Goal: Transaction & Acquisition: Purchase product/service

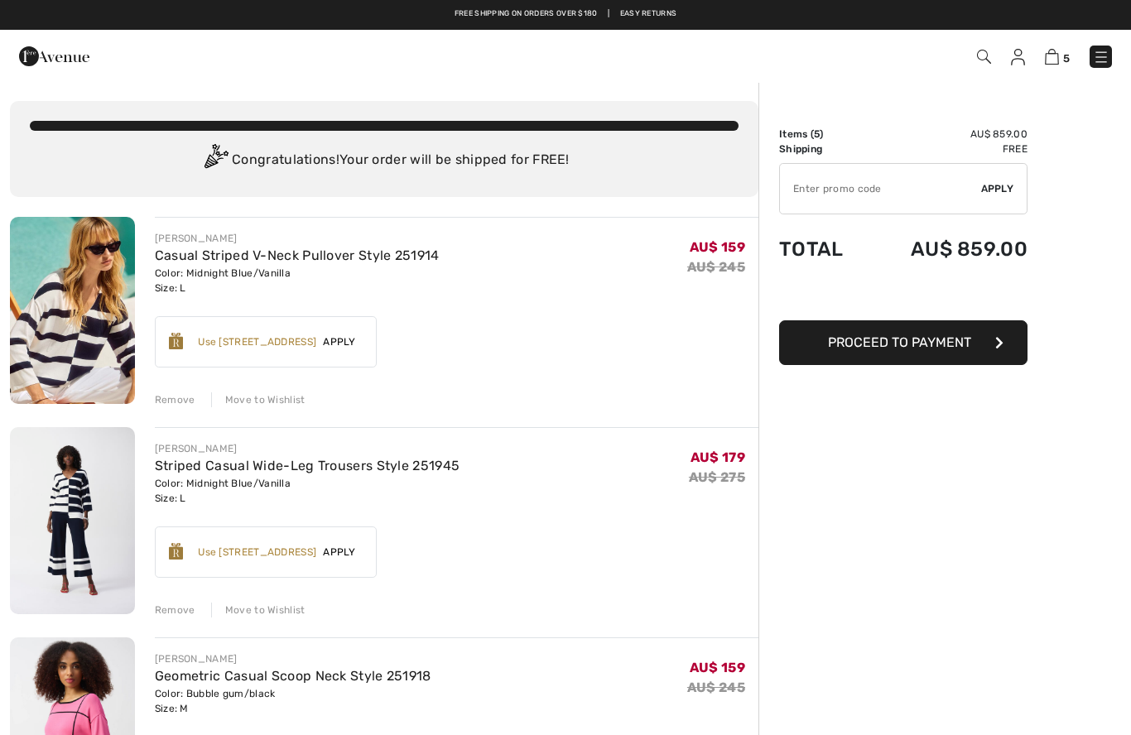
click at [1019, 60] on img at bounding box center [1018, 57] width 14 height 17
click at [1016, 63] on img at bounding box center [1018, 57] width 14 height 17
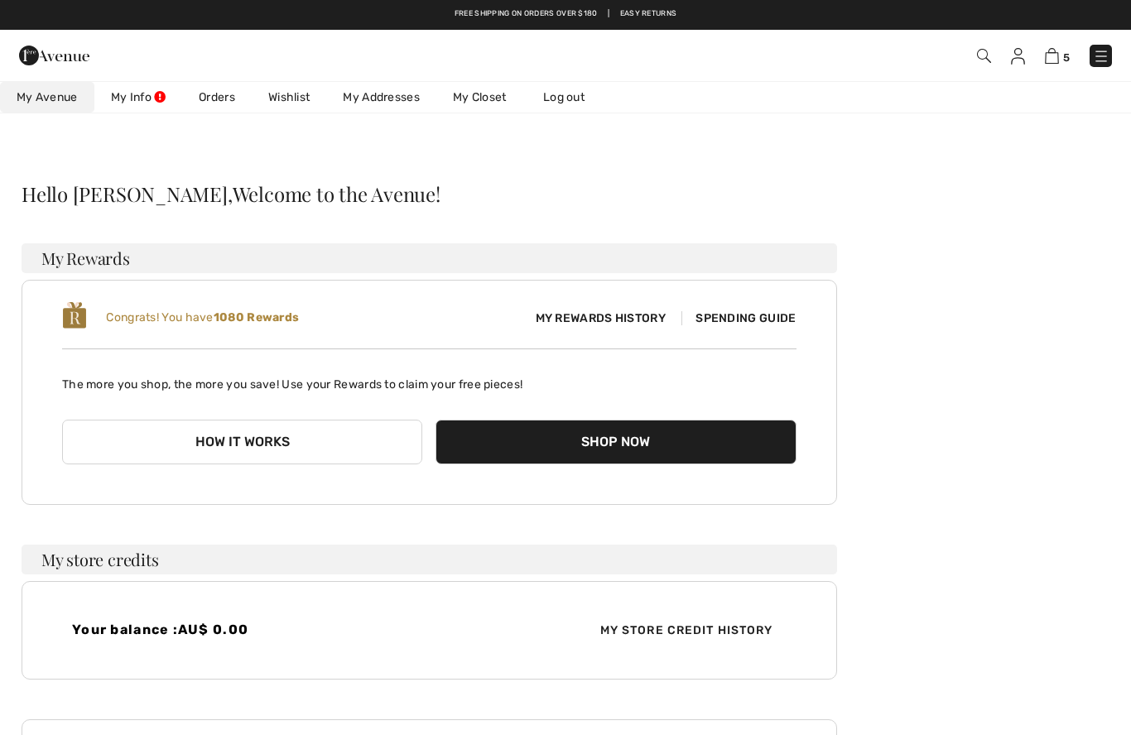
click at [213, 103] on link "Orders" at bounding box center [217, 97] width 70 height 31
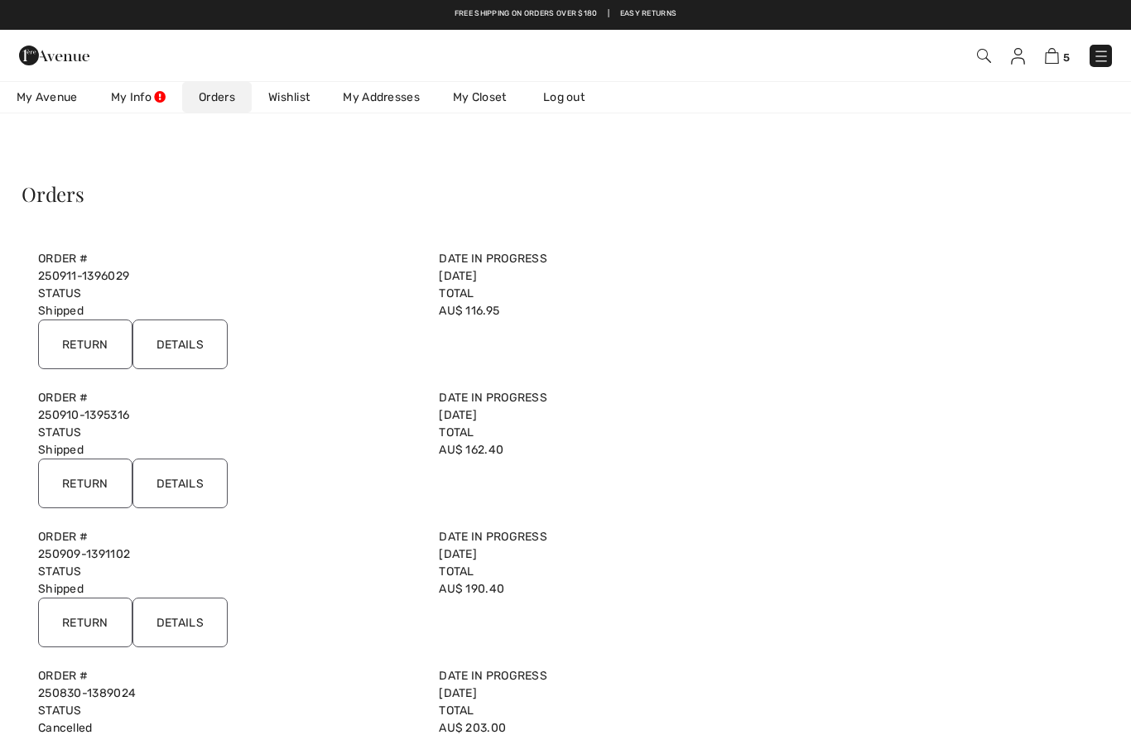
click at [181, 485] on input "Details" at bounding box center [180, 484] width 95 height 50
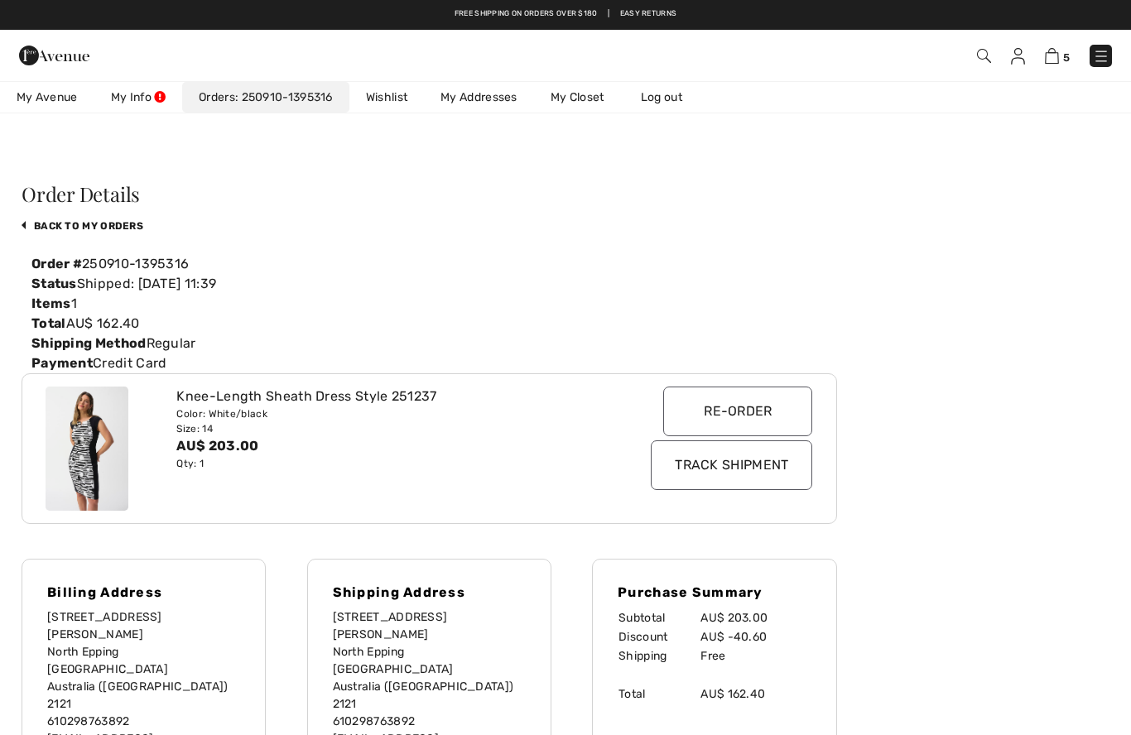
click at [984, 61] on img at bounding box center [984, 56] width 14 height 14
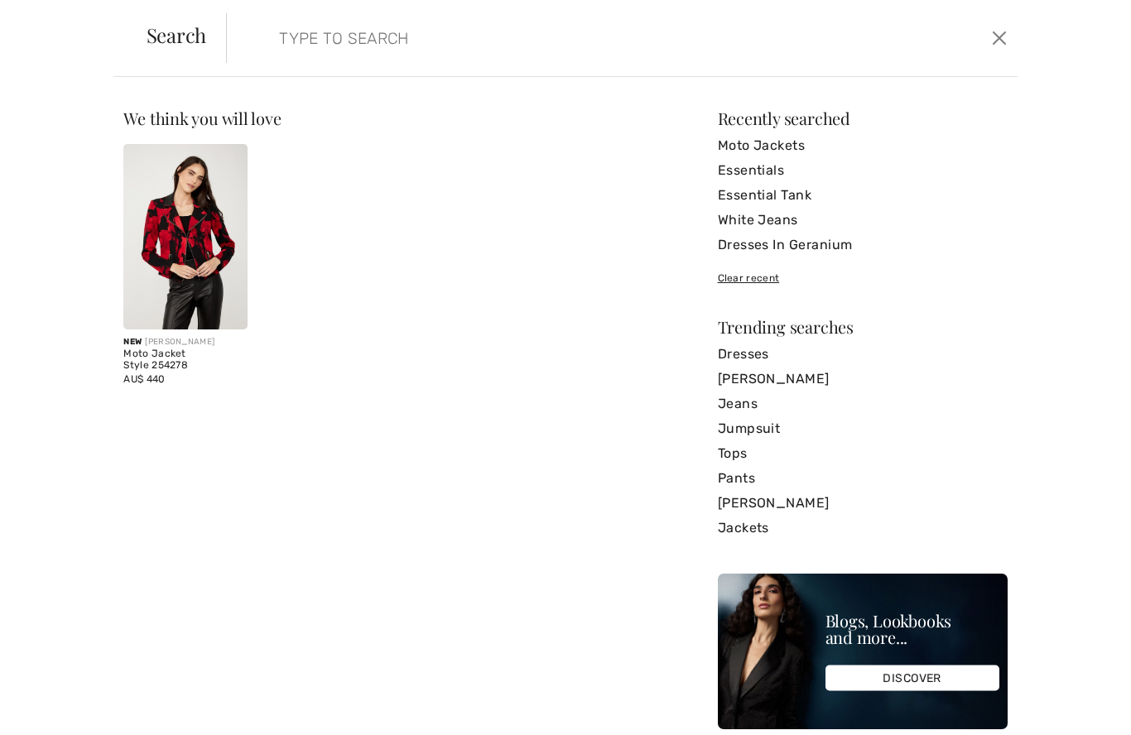
click at [423, 53] on input "search" at bounding box center [537, 38] width 540 height 50
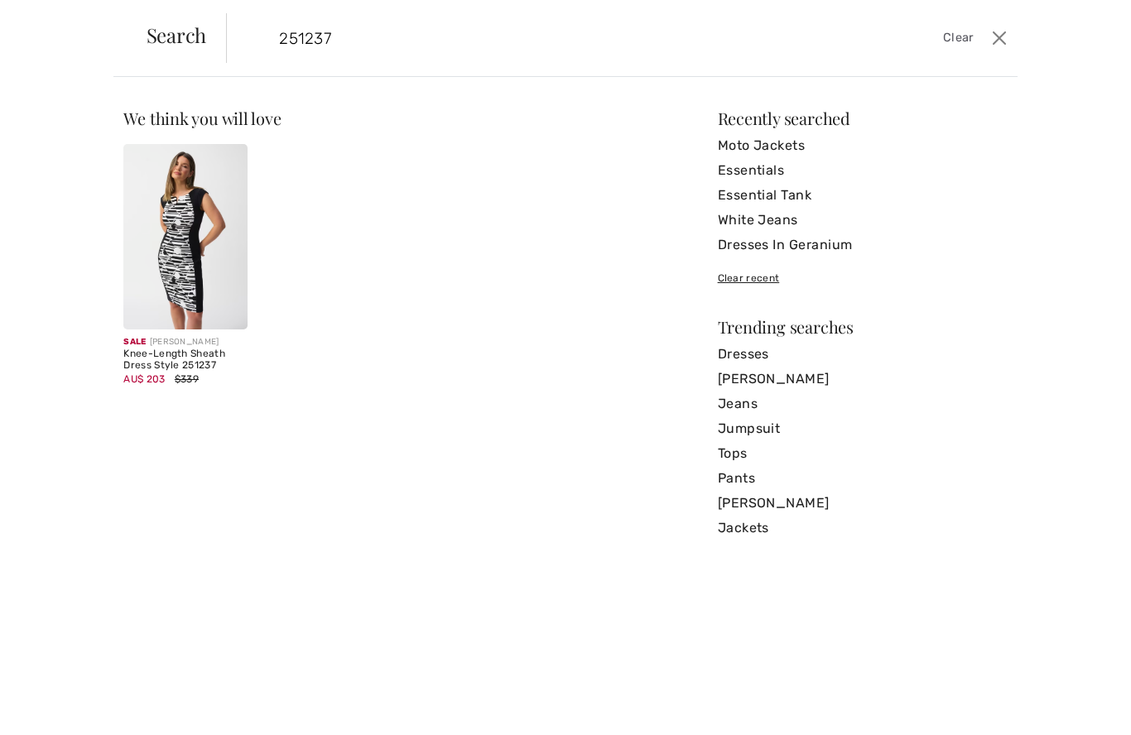
type input "251237"
click at [177, 221] on img at bounding box center [184, 237] width 123 height 186
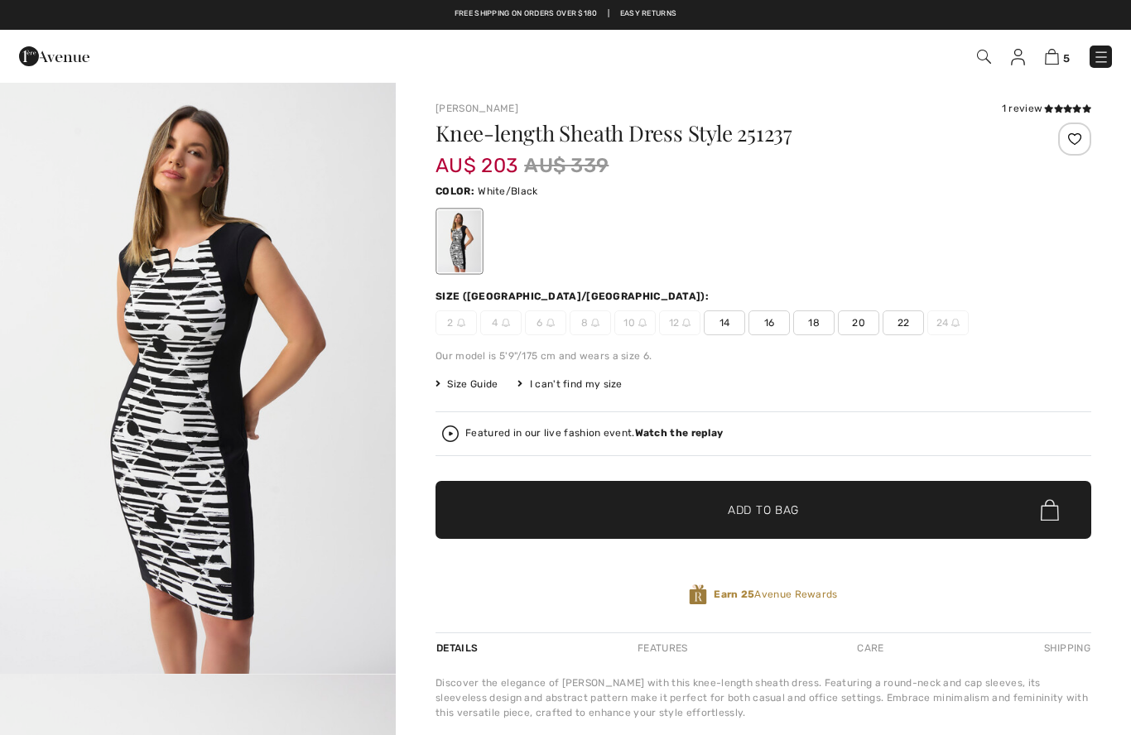
click at [773, 325] on span "16" at bounding box center [769, 323] width 41 height 25
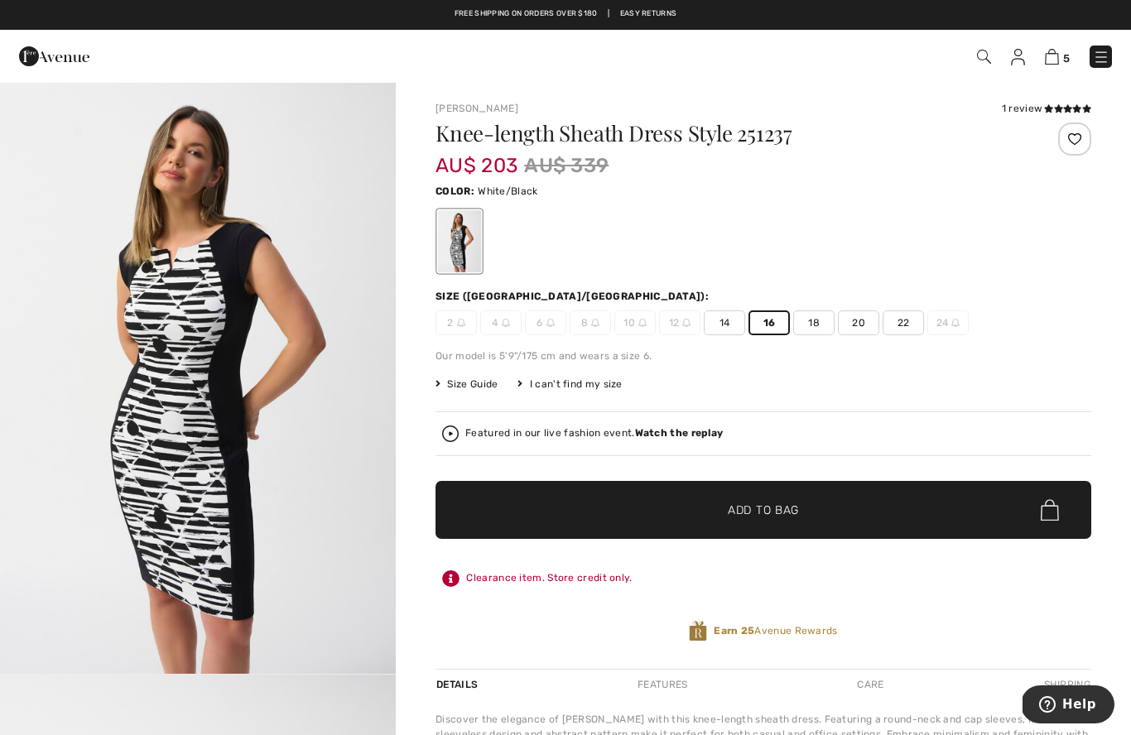
click at [825, 496] on span "✔ Added to Bag Add to Bag" at bounding box center [764, 510] width 656 height 58
click at [1055, 63] on img at bounding box center [1052, 57] width 14 height 16
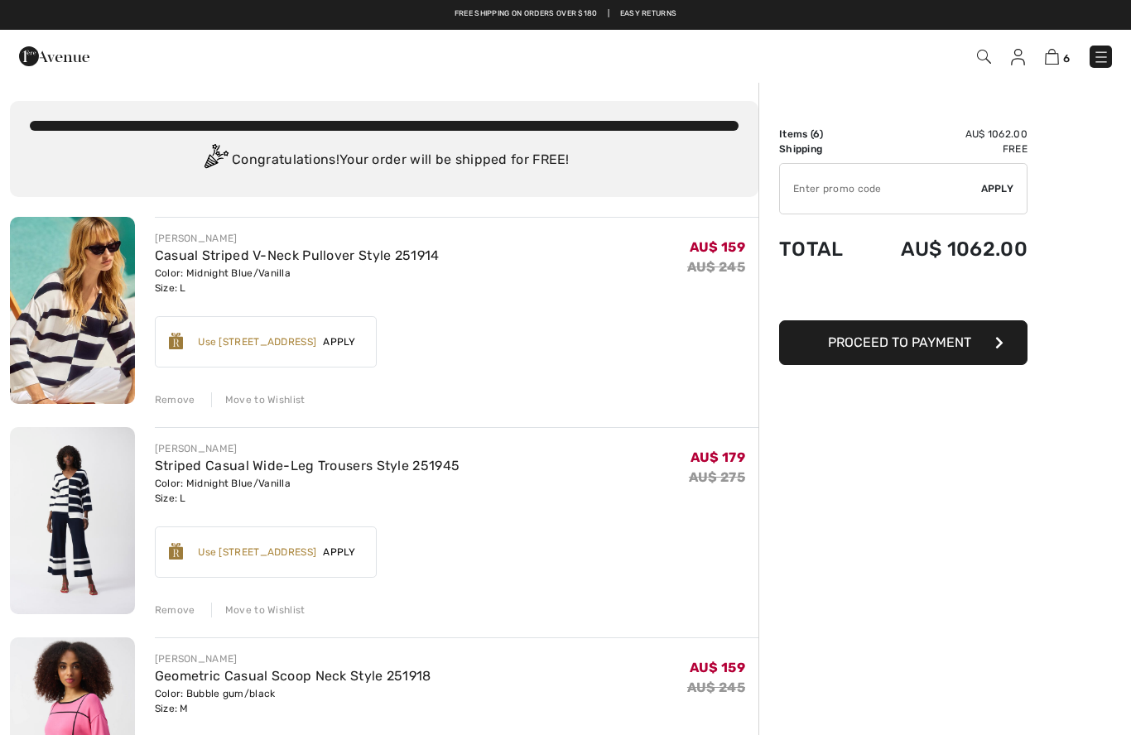
click at [1093, 53] on img at bounding box center [1101, 57] width 17 height 17
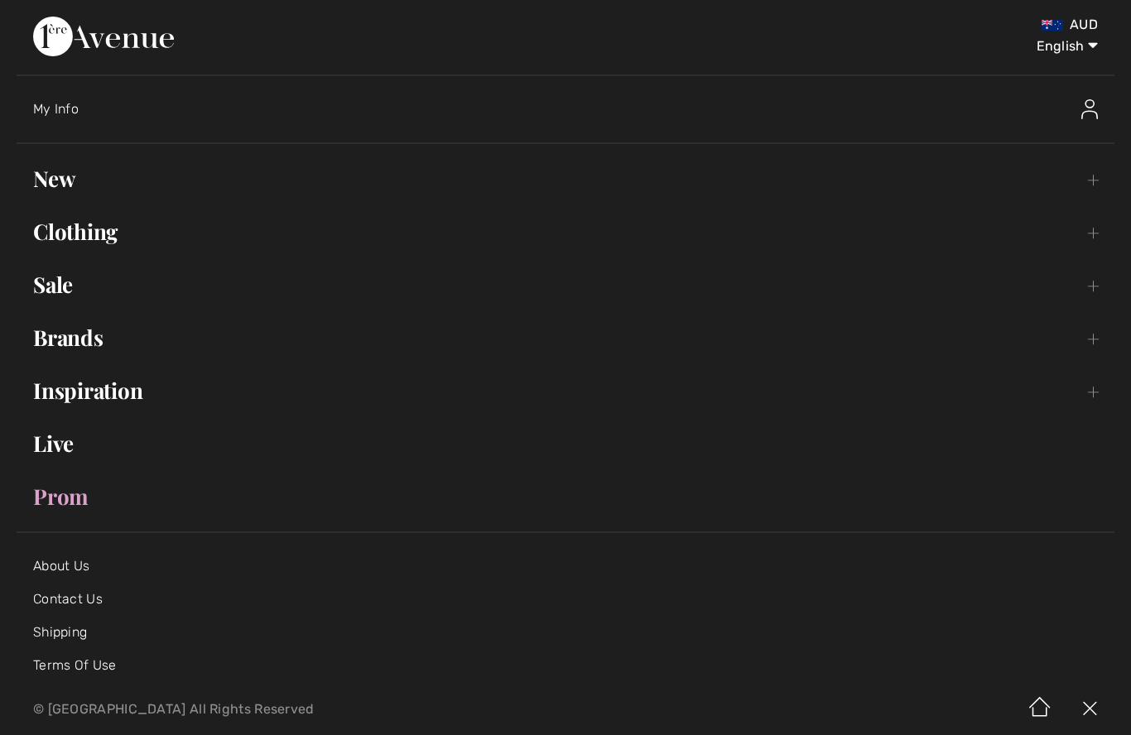
click at [55, 284] on link "Sale Toggle submenu" at bounding box center [566, 285] width 1098 height 36
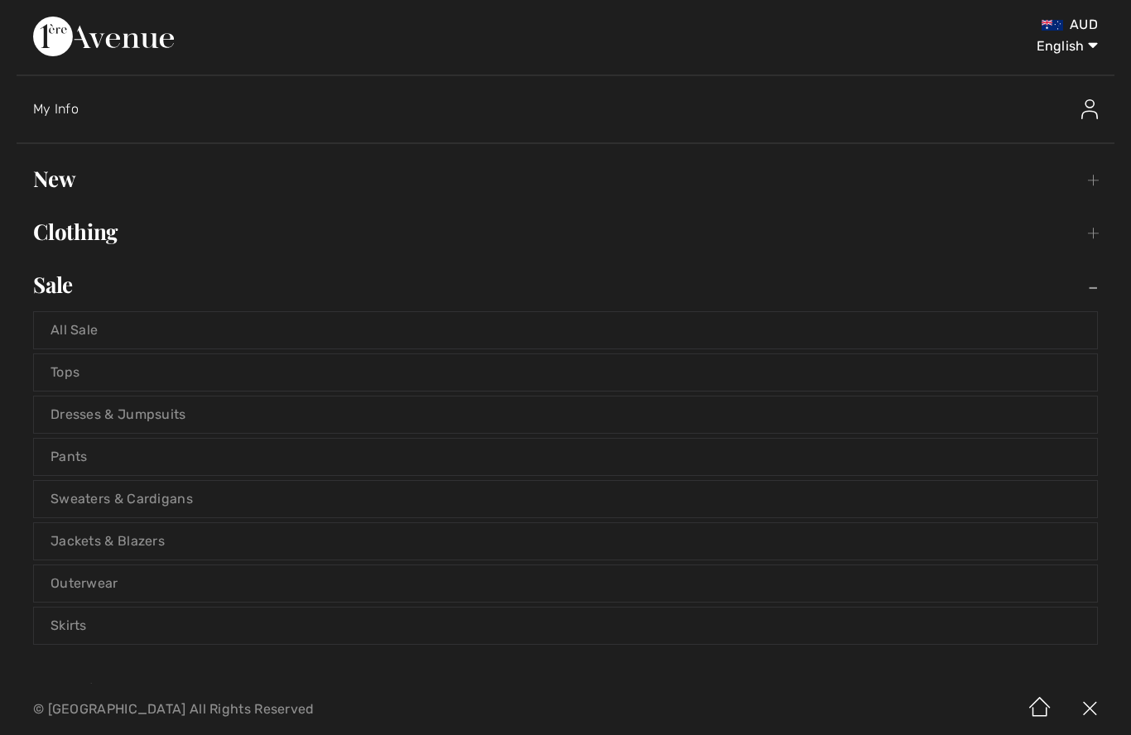
click at [83, 326] on link "All Sale" at bounding box center [565, 330] width 1063 height 36
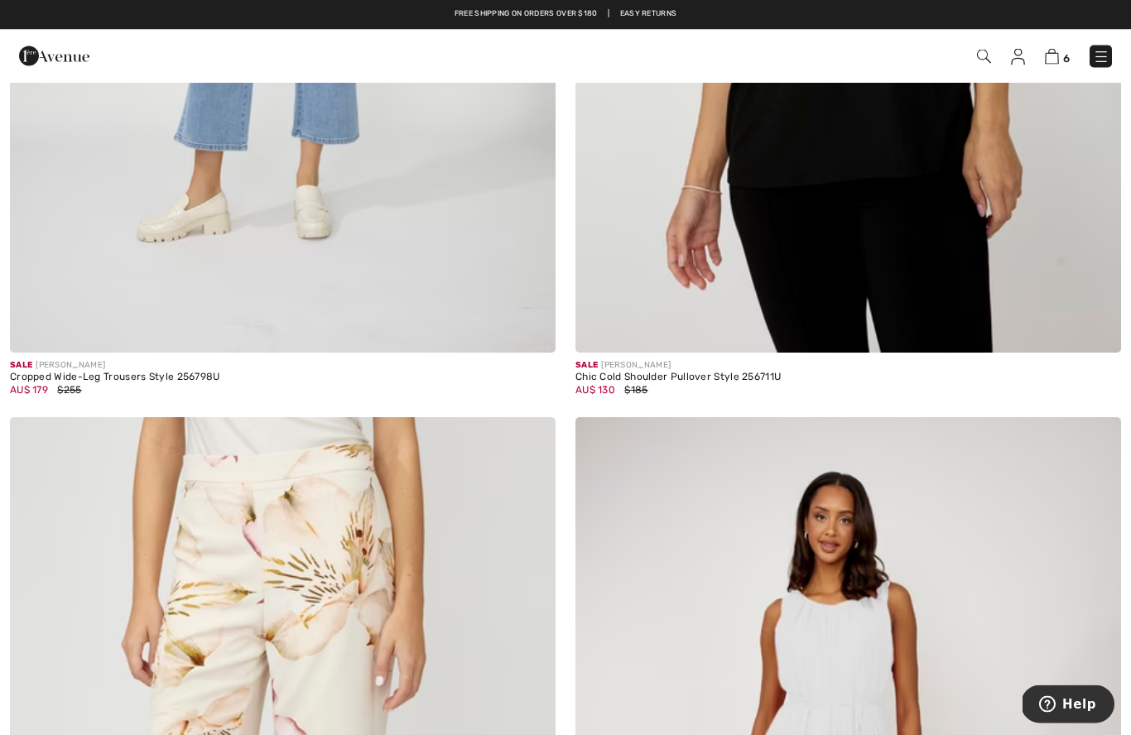
scroll to position [672, 0]
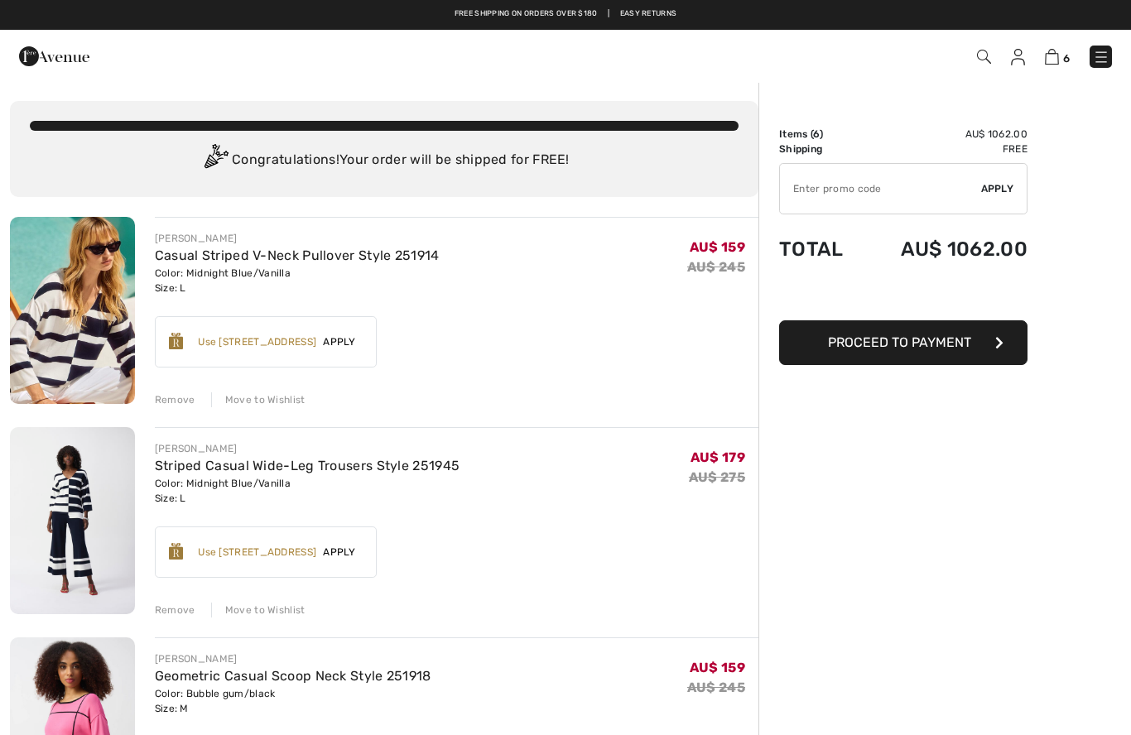
click at [1052, 63] on img at bounding box center [1052, 57] width 14 height 16
click at [1054, 63] on img at bounding box center [1052, 57] width 14 height 16
click at [1054, 64] on img at bounding box center [1052, 57] width 14 height 16
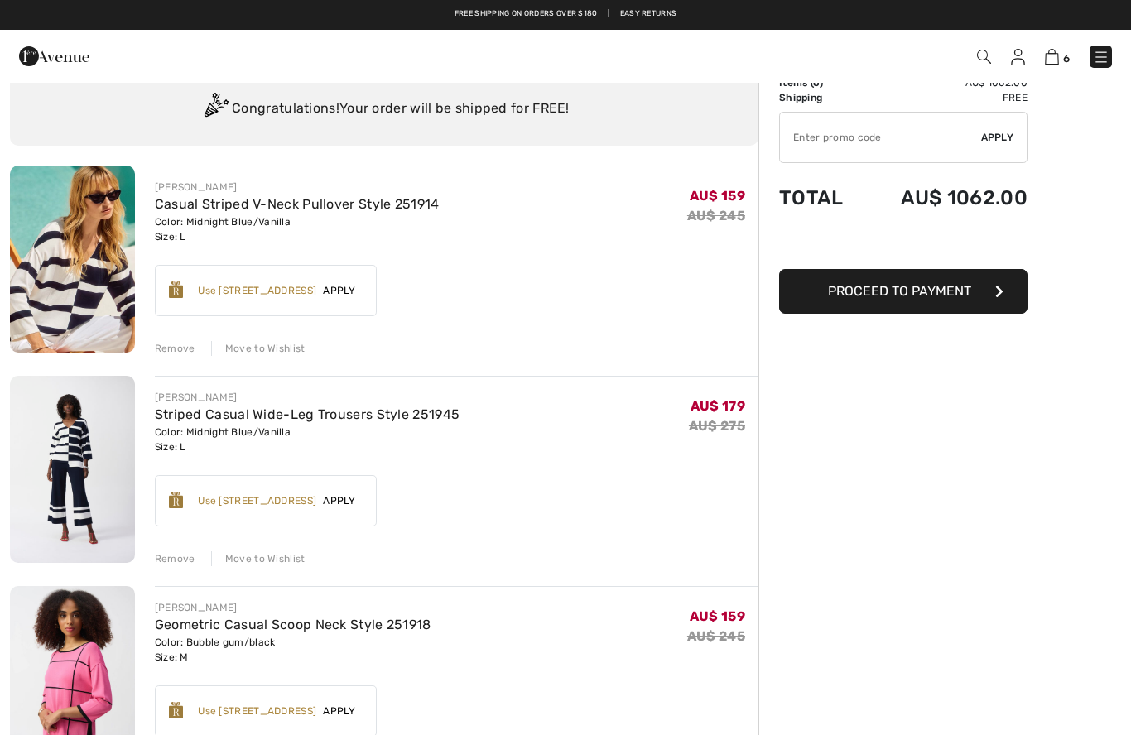
scroll to position [51, 0]
